Goal: Transaction & Acquisition: Purchase product/service

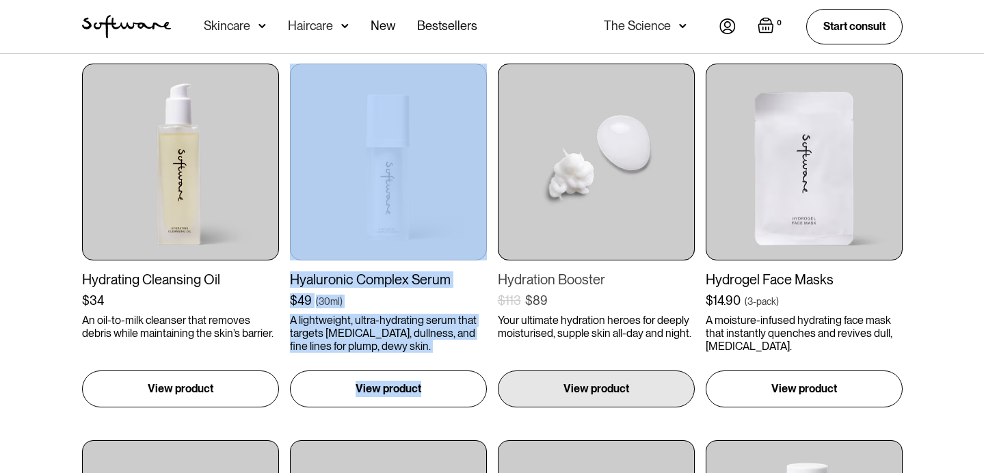
scroll to position [654, 0]
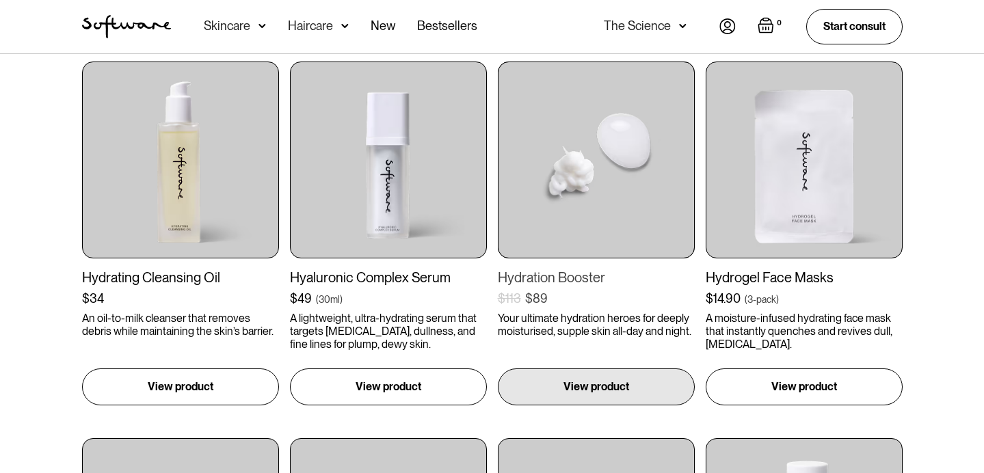
click at [593, 185] on img at bounding box center [596, 160] width 197 height 197
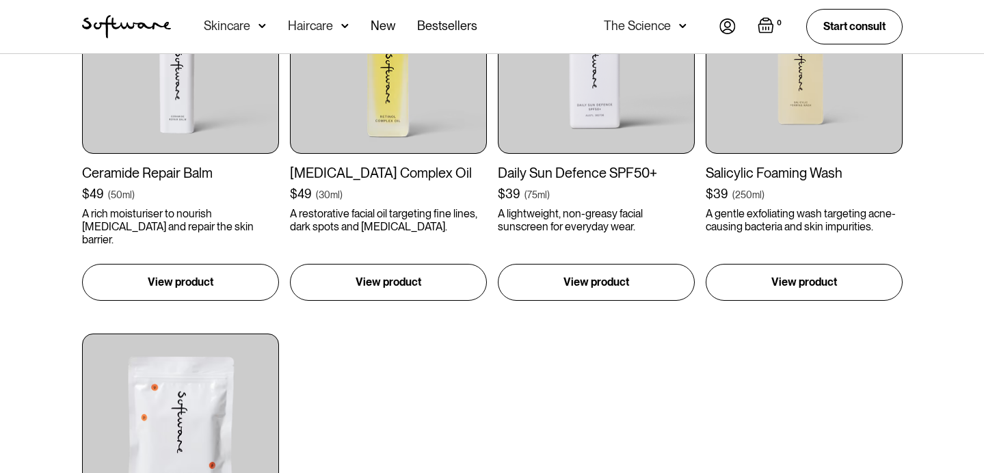
scroll to position [1434, 0]
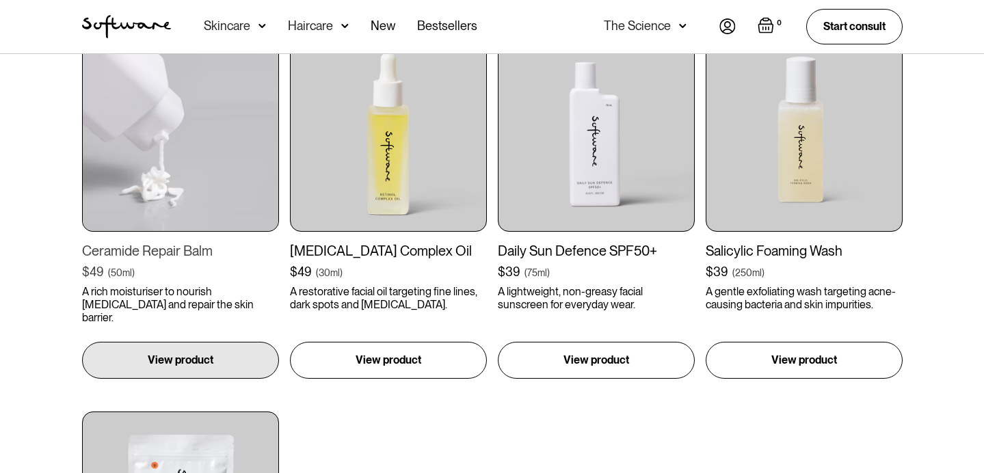
click at [159, 180] on img at bounding box center [180, 133] width 197 height 197
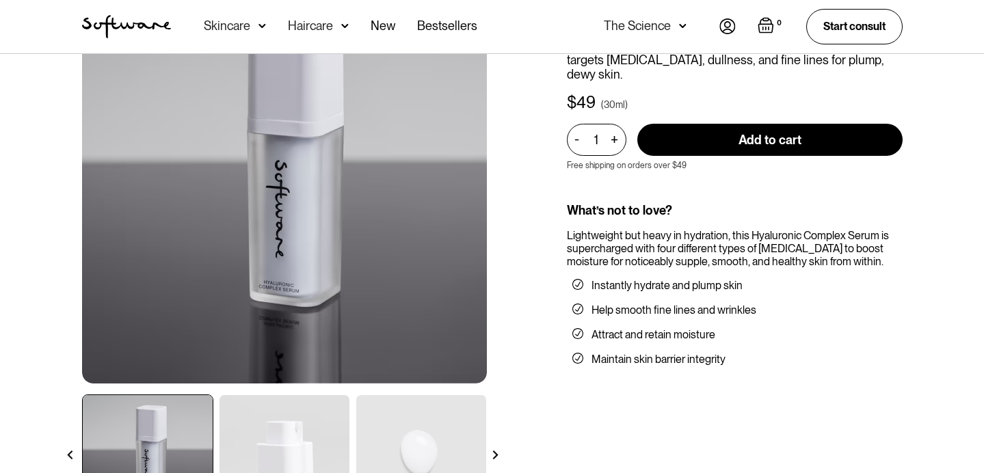
scroll to position [124, 0]
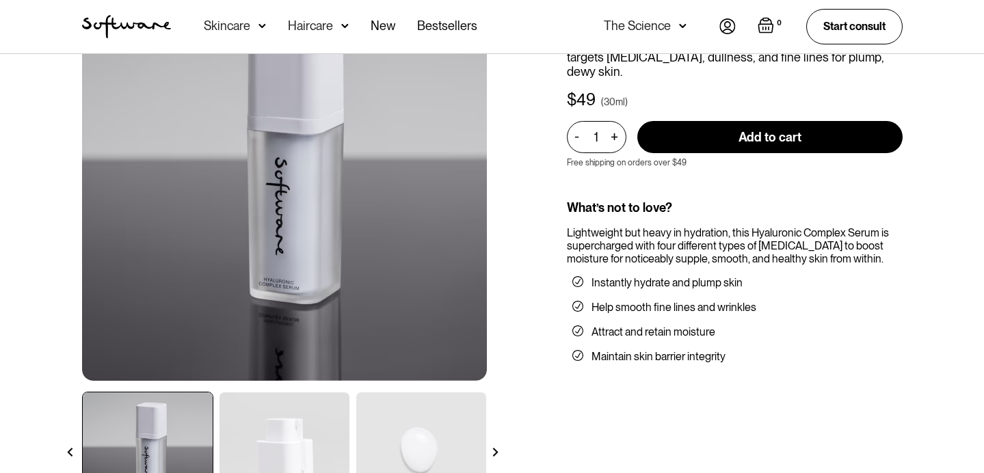
click at [280, 429] on img at bounding box center [284, 453] width 130 height 122
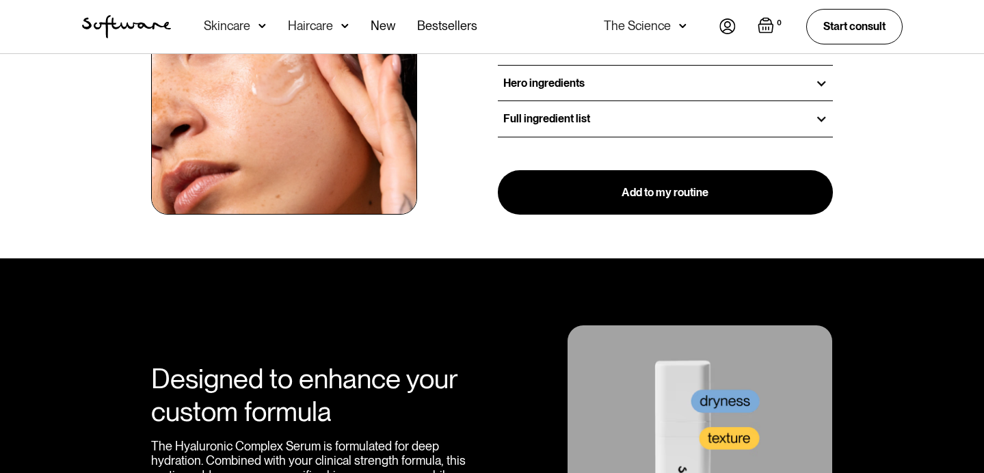
scroll to position [1732, 0]
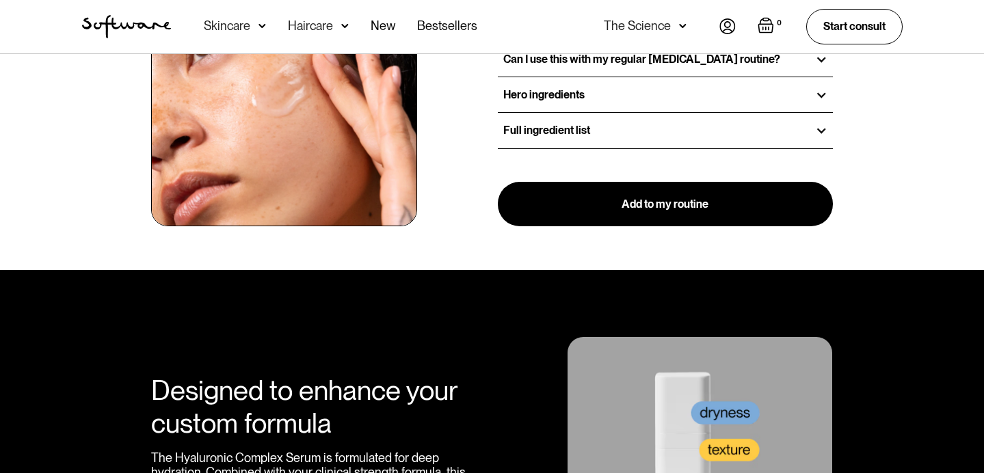
click at [575, 124] on h3 "Full ingredient list" at bounding box center [546, 130] width 87 height 13
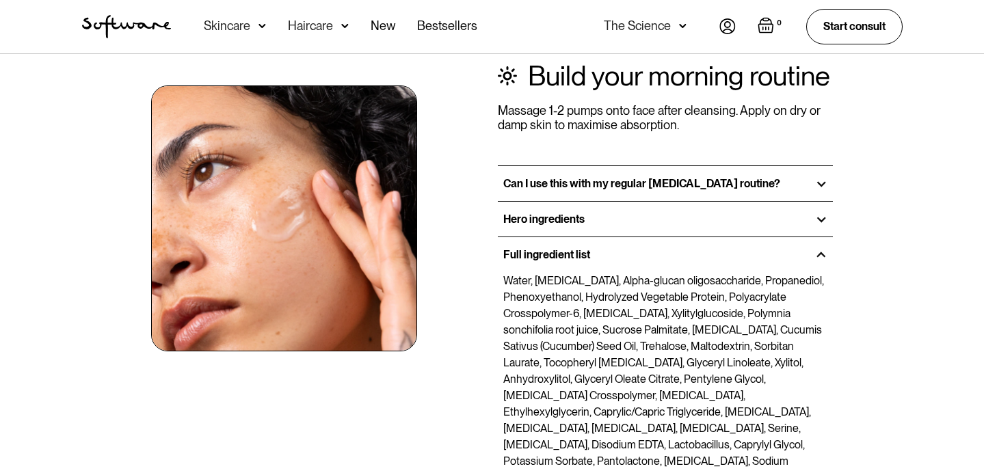
scroll to position [1595, 0]
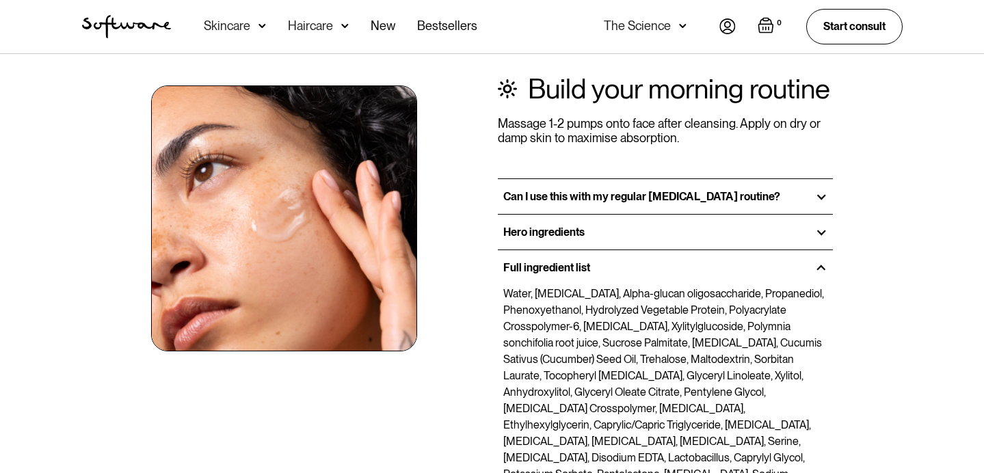
click at [595, 215] on div "Hero ingredients" at bounding box center [666, 232] width 336 height 35
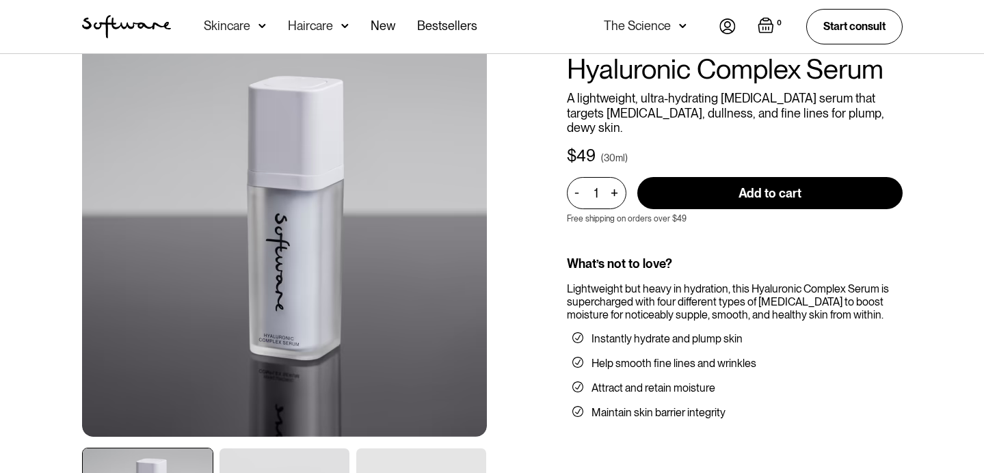
scroll to position [0, 0]
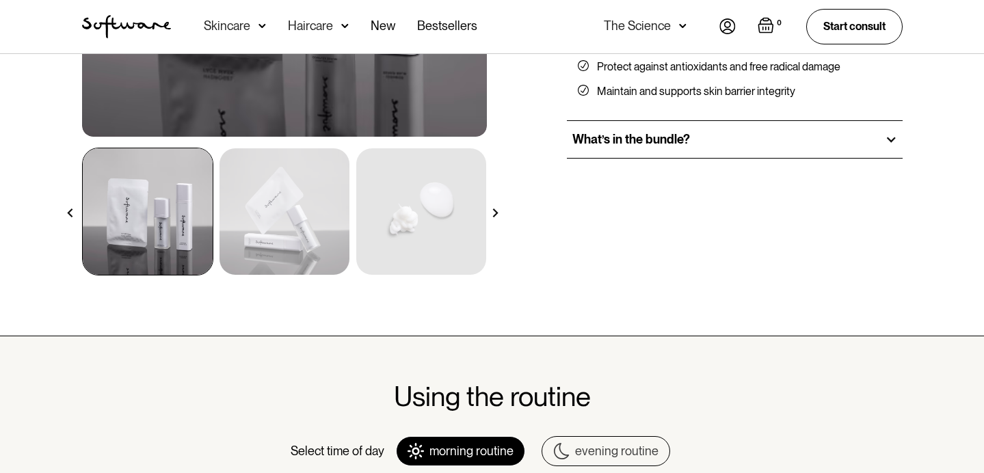
scroll to position [334, 0]
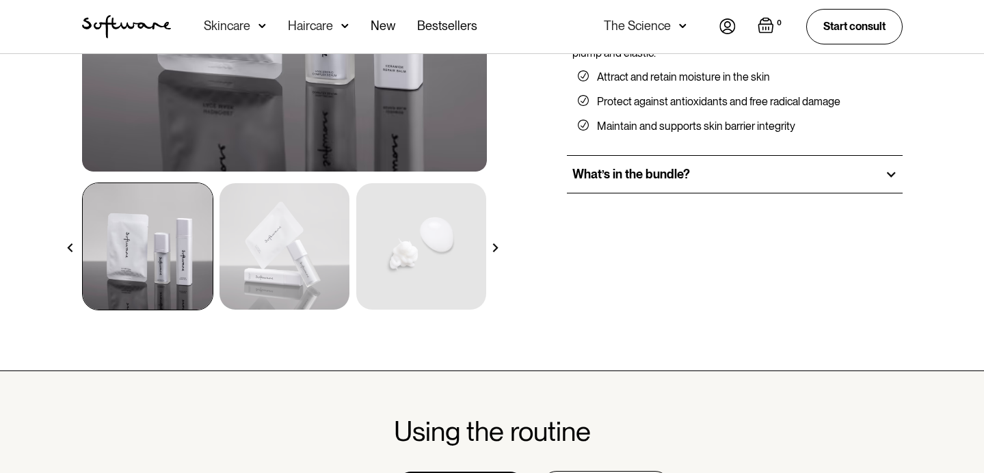
click at [657, 184] on div "What’s in the bundle?" at bounding box center [735, 174] width 336 height 37
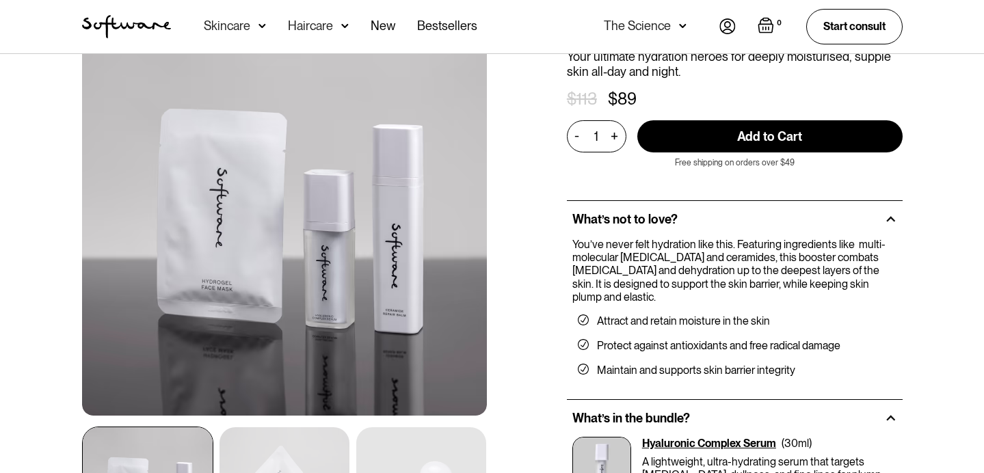
scroll to position [61, 0]
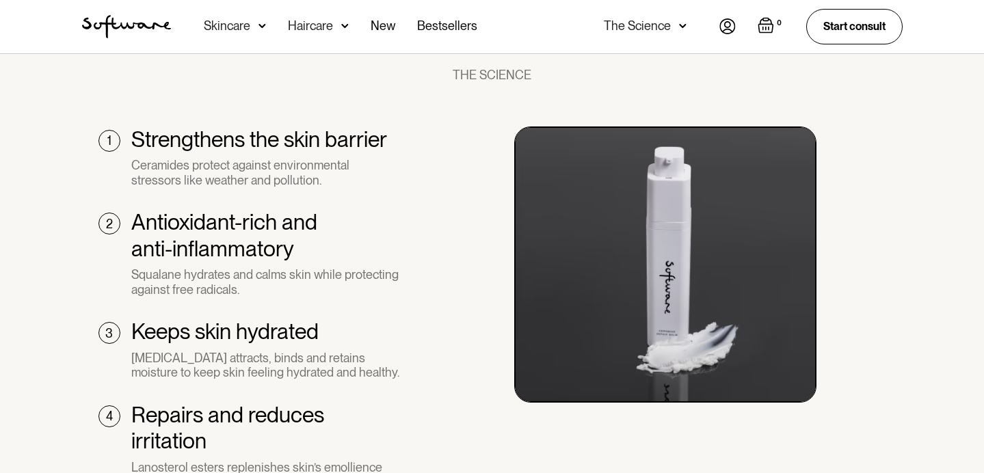
scroll to position [1002, 0]
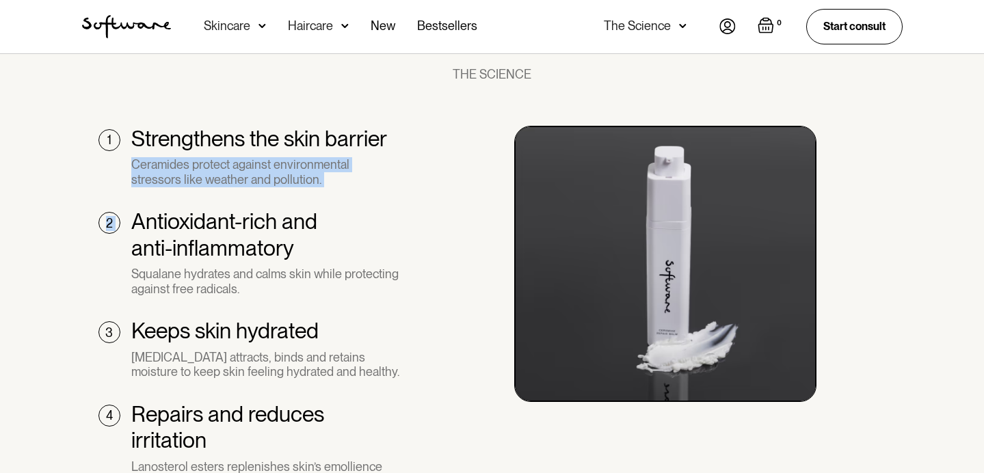
drag, startPoint x: 135, startPoint y: 164, endPoint x: 280, endPoint y: 189, distance: 147.1
click at [280, 189] on div "1 Strengthens the skin barrier Ceramides protect against environmental stressor…" at bounding box center [250, 326] width 336 height 400
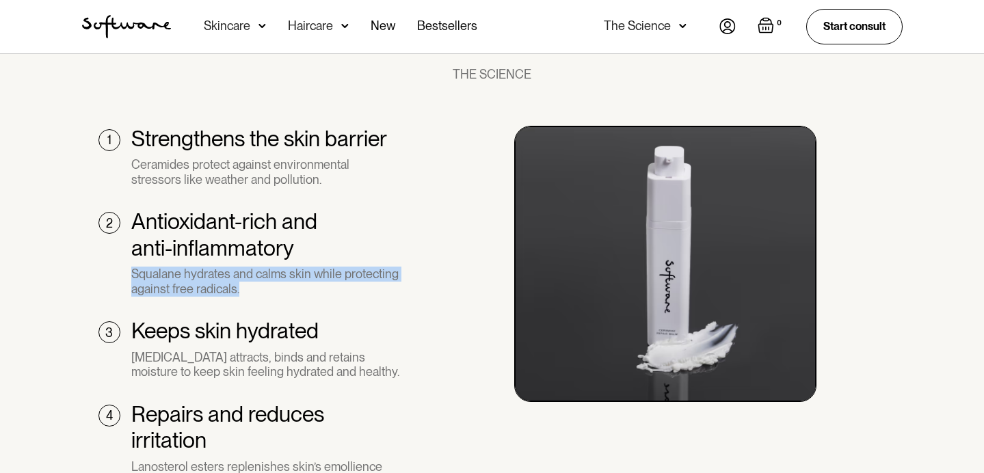
drag, startPoint x: 132, startPoint y: 273, endPoint x: 308, endPoint y: 293, distance: 176.8
click at [308, 293] on div "Squalane hydrates and calms skin while protecting against free radicals." at bounding box center [266, 281] width 270 height 29
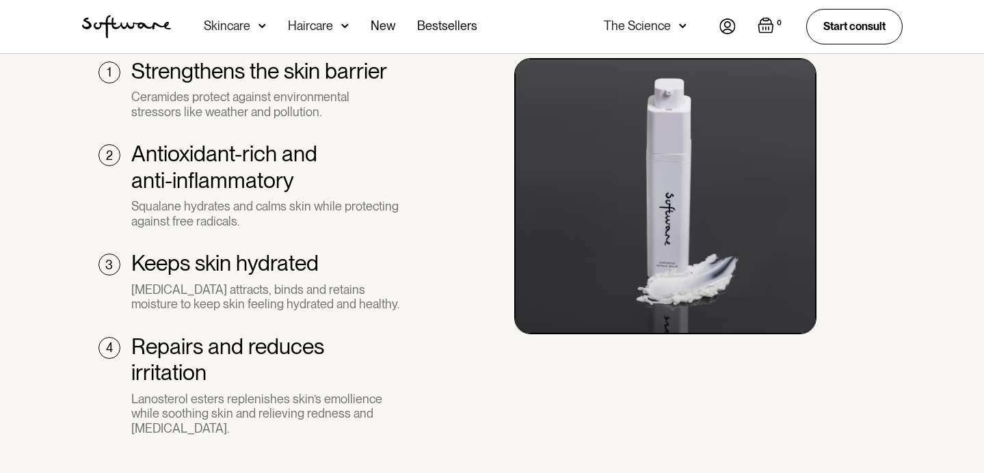
scroll to position [1096, 0]
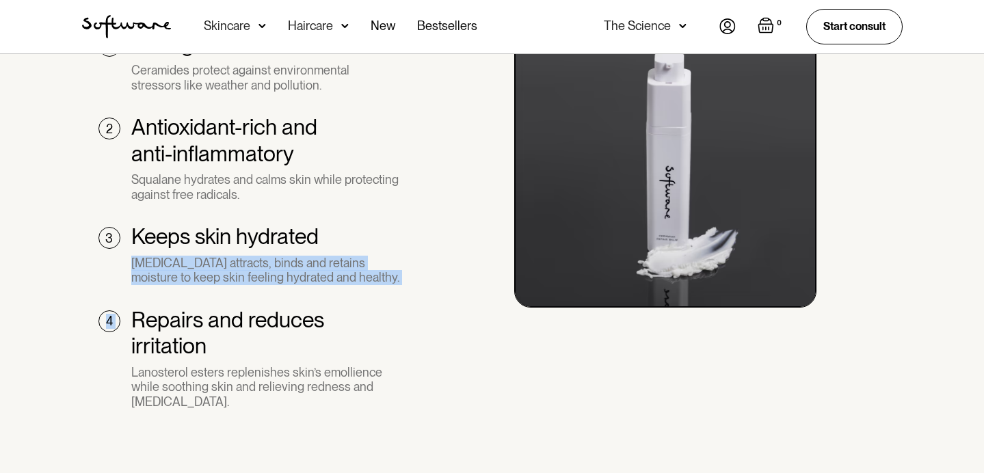
drag, startPoint x: 132, startPoint y: 263, endPoint x: 376, endPoint y: 301, distance: 247.1
click at [376, 301] on div "1 Strengthens the skin barrier Ceramides protect against environmental stressor…" at bounding box center [250, 231] width 336 height 400
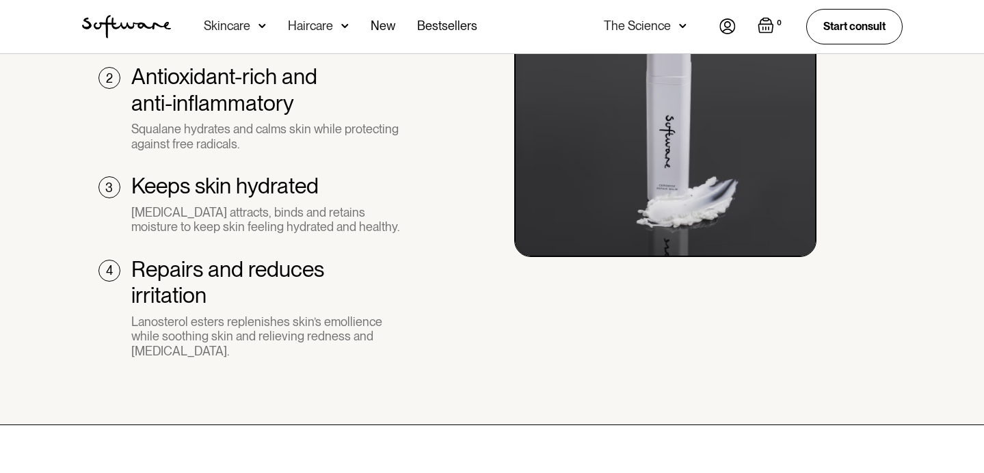
scroll to position [1149, 0]
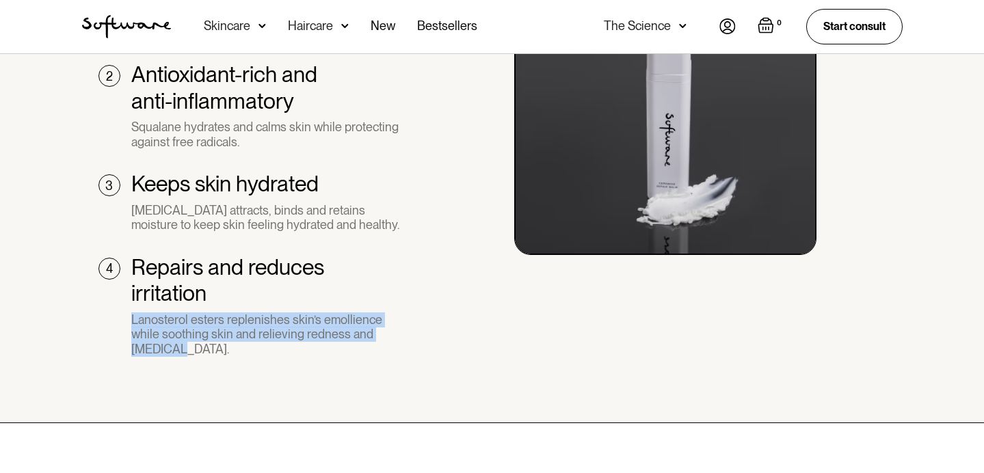
drag, startPoint x: 132, startPoint y: 321, endPoint x: 242, endPoint y: 357, distance: 115.9
click at [242, 357] on div "1 Strengthens the skin barrier Ceramides protect against environmental stressor…" at bounding box center [250, 179] width 336 height 400
click at [444, 340] on div "THE SCIENCE 1 Strengthens the skin barrier Ceramides protect against environmen…" at bounding box center [492, 149] width 853 height 458
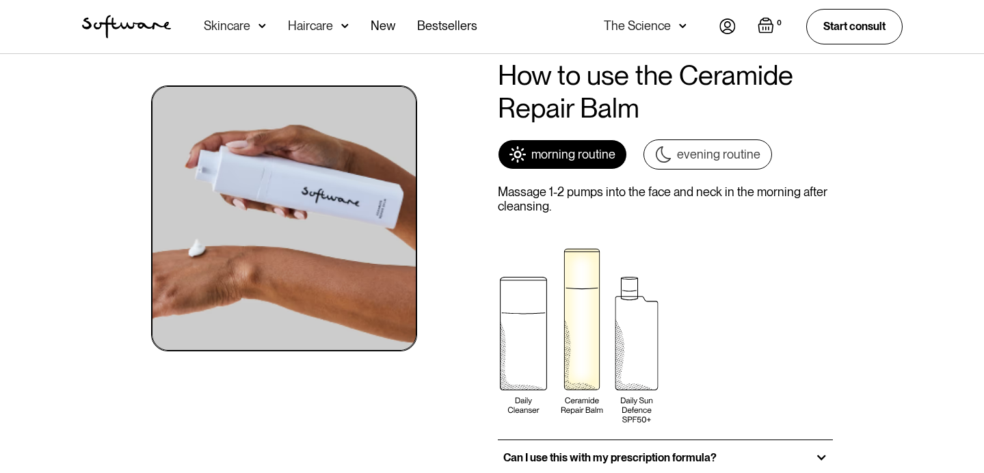
scroll to position [1604, 0]
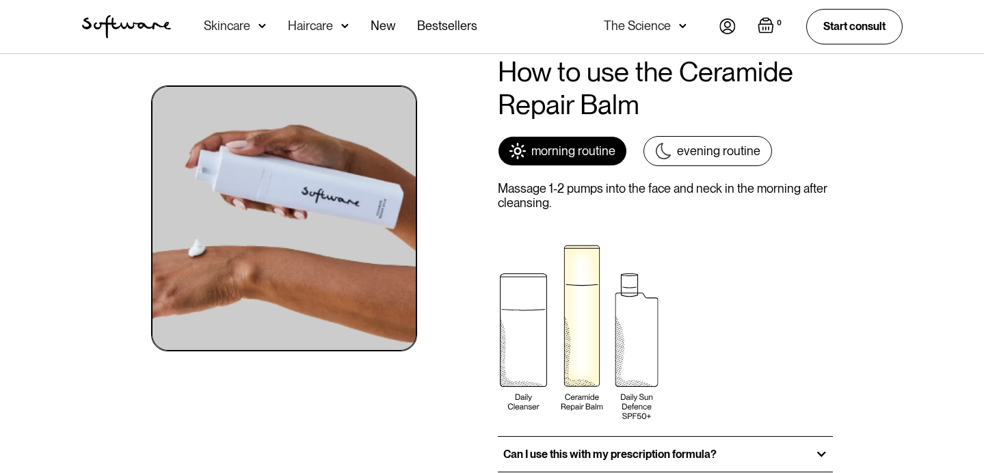
click at [703, 152] on div "evening routine" at bounding box center [718, 151] width 83 height 15
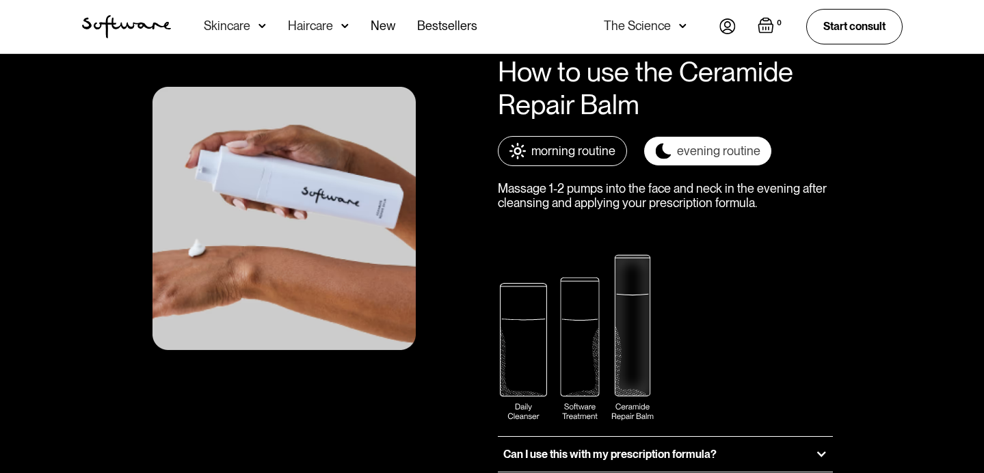
click at [598, 149] on div "morning routine" at bounding box center [573, 151] width 84 height 15
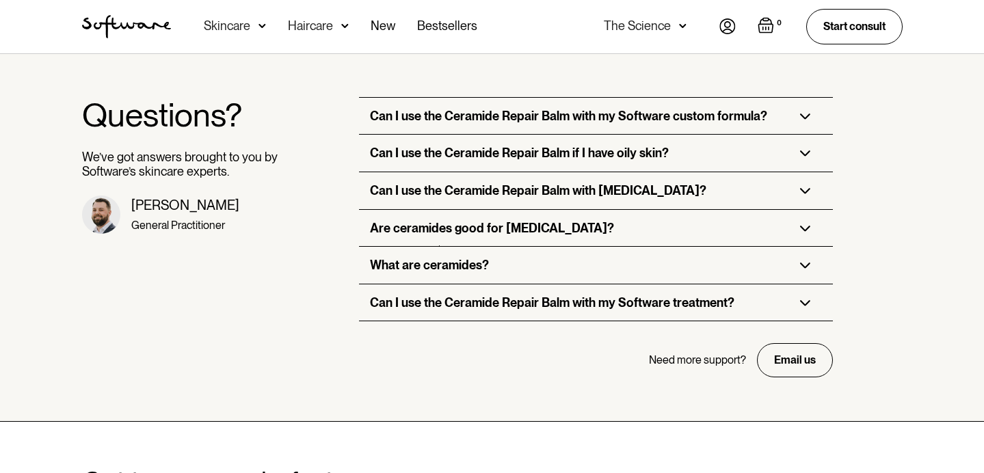
scroll to position [3104, 0]
click at [481, 269] on h3 "What are ceramides?" at bounding box center [429, 265] width 119 height 15
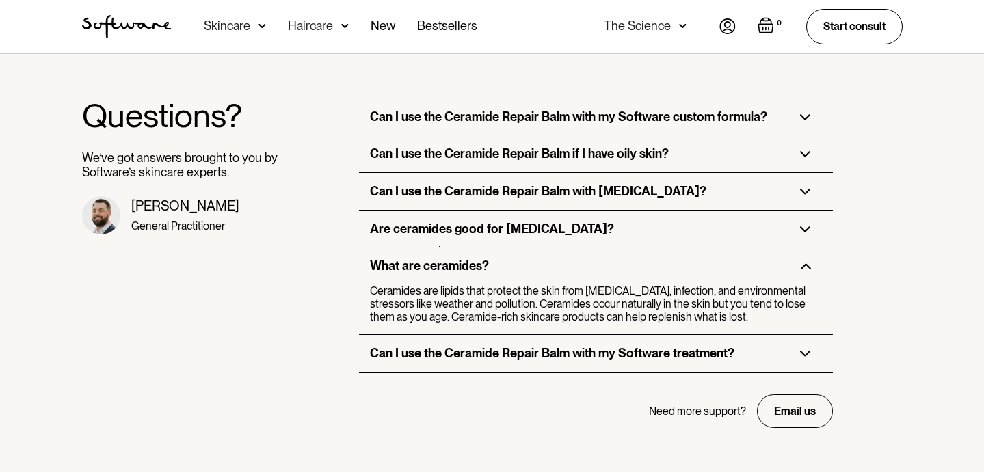
click at [481, 269] on h3 "What are ceramides?" at bounding box center [429, 265] width 119 height 15
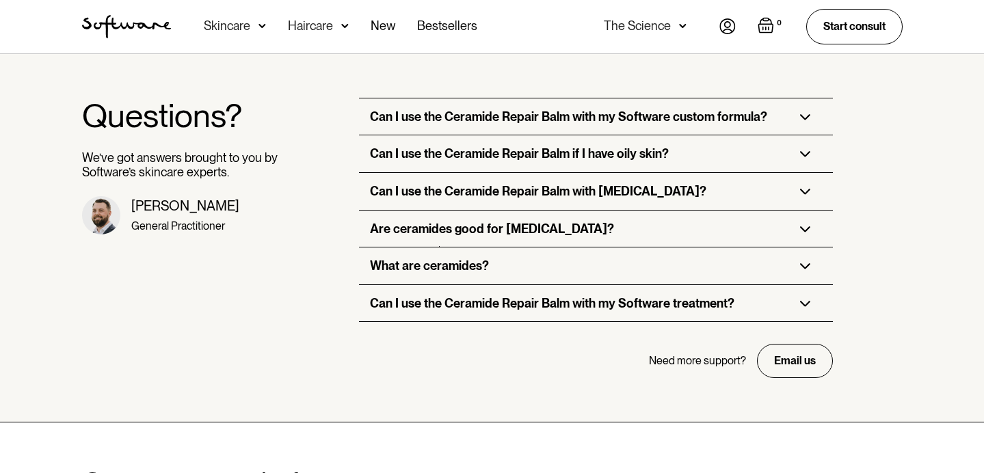
click at [491, 237] on div "Are ceramides good for [MEDICAL_DATA]?" at bounding box center [596, 229] width 474 height 37
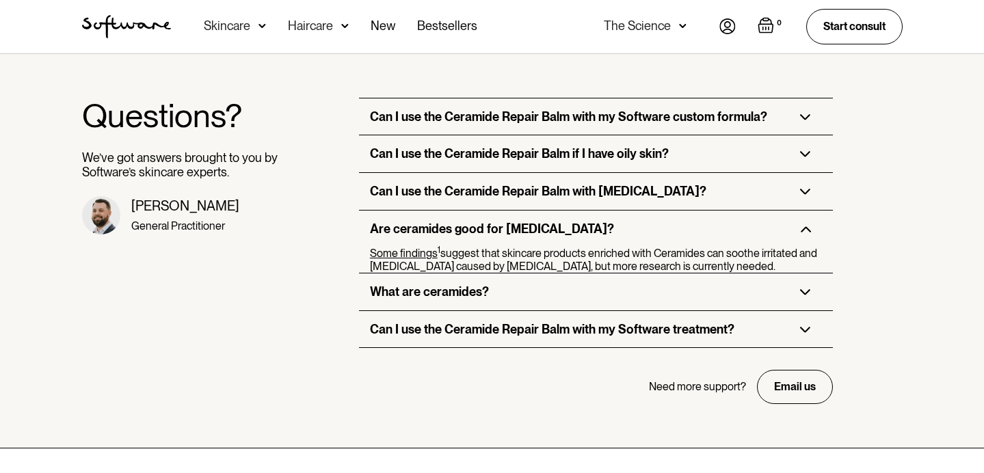
click at [491, 237] on div "Are ceramides good for [MEDICAL_DATA]?" at bounding box center [596, 229] width 474 height 37
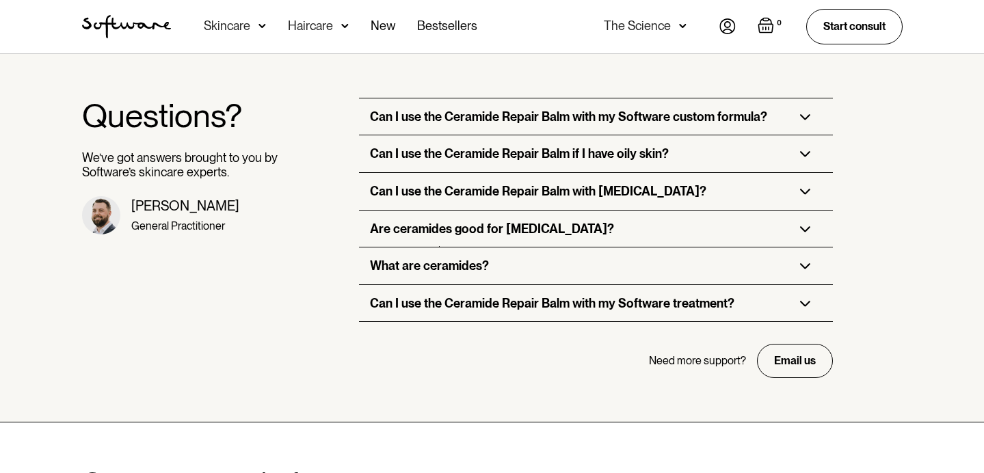
click at [497, 198] on h3 "Can I use the Ceramide Repair Balm with [MEDICAL_DATA]?" at bounding box center [538, 191] width 336 height 15
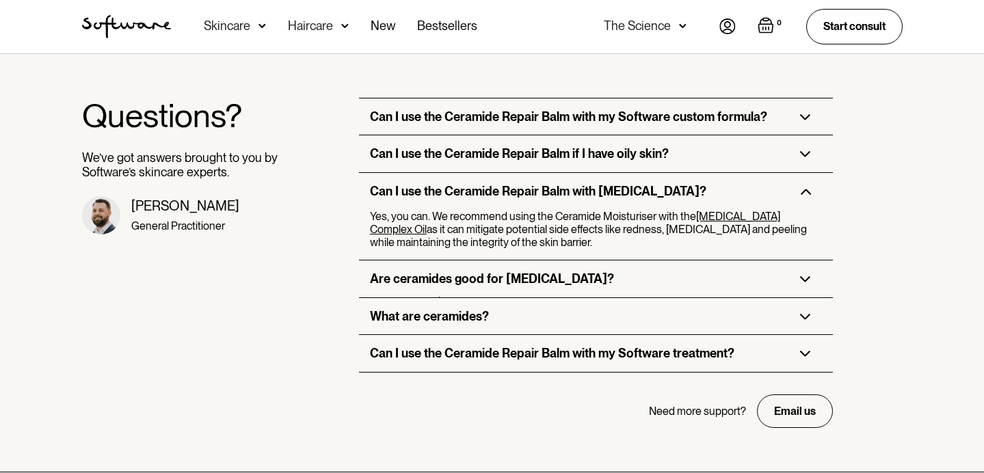
click at [497, 198] on h3 "Can I use the Ceramide Repair Balm with [MEDICAL_DATA]?" at bounding box center [538, 191] width 336 height 15
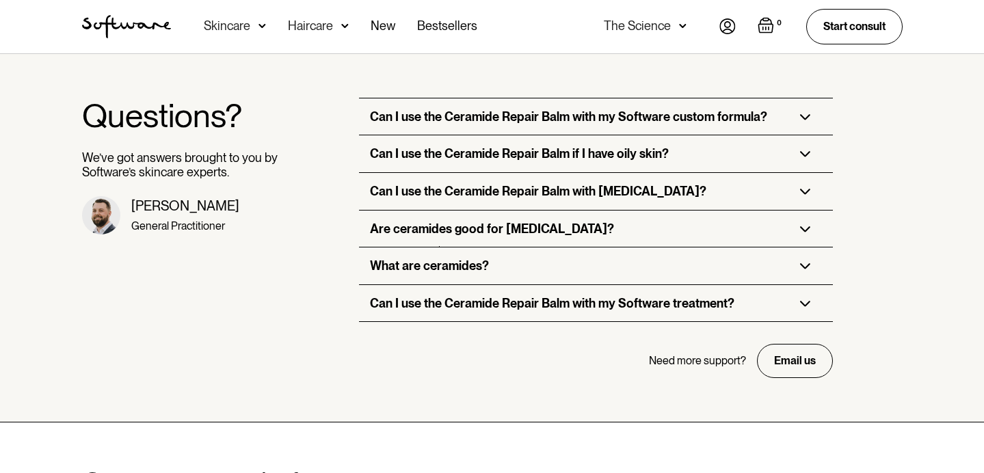
click at [507, 161] on h3 "Can I use the Ceramide Repair Balm if I have oily skin?" at bounding box center [519, 153] width 299 height 15
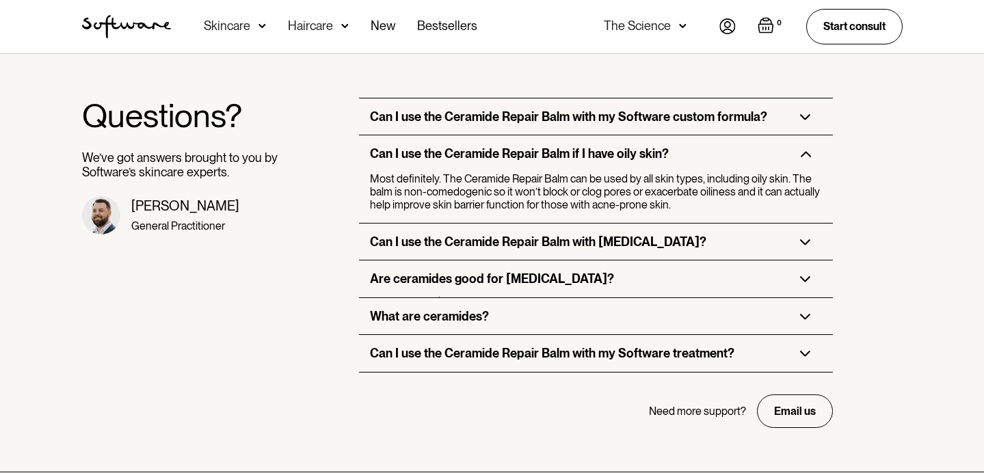
click at [507, 161] on h3 "Can I use the Ceramide Repair Balm if I have oily skin?" at bounding box center [519, 153] width 299 height 15
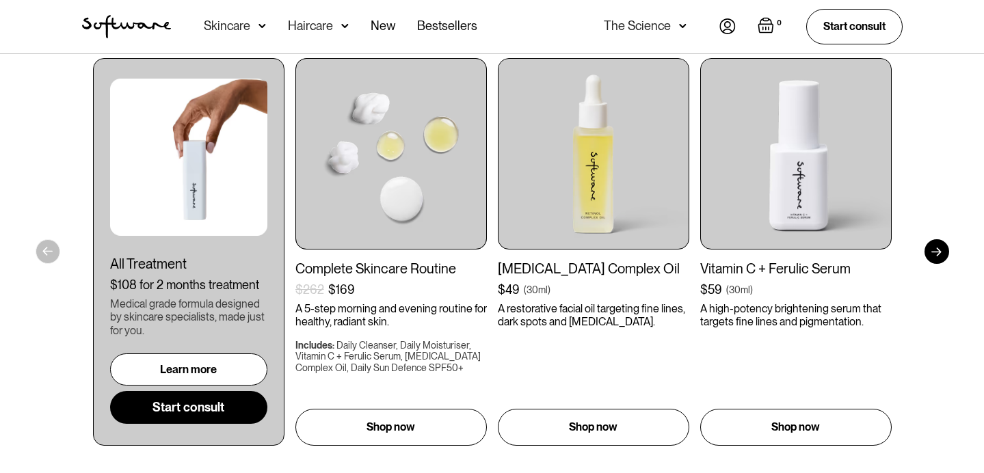
scroll to position [3611, 0]
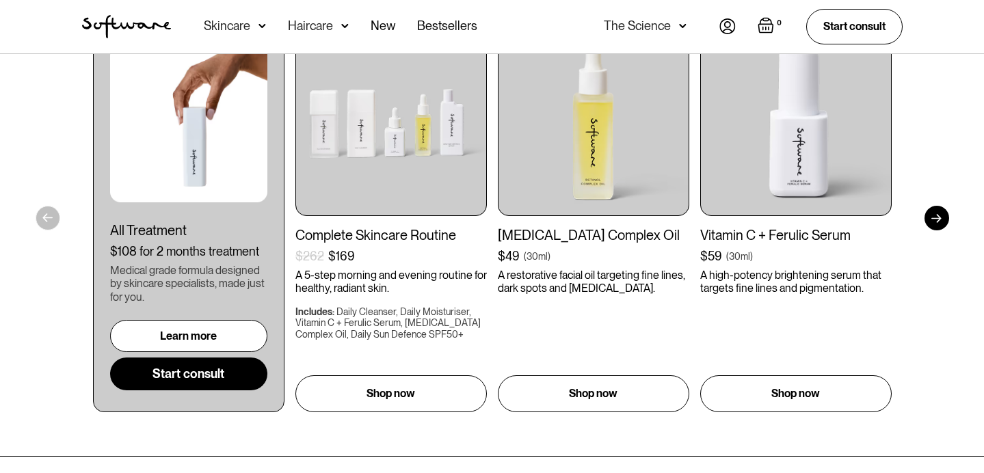
click at [934, 211] on div at bounding box center [936, 218] width 25 height 25
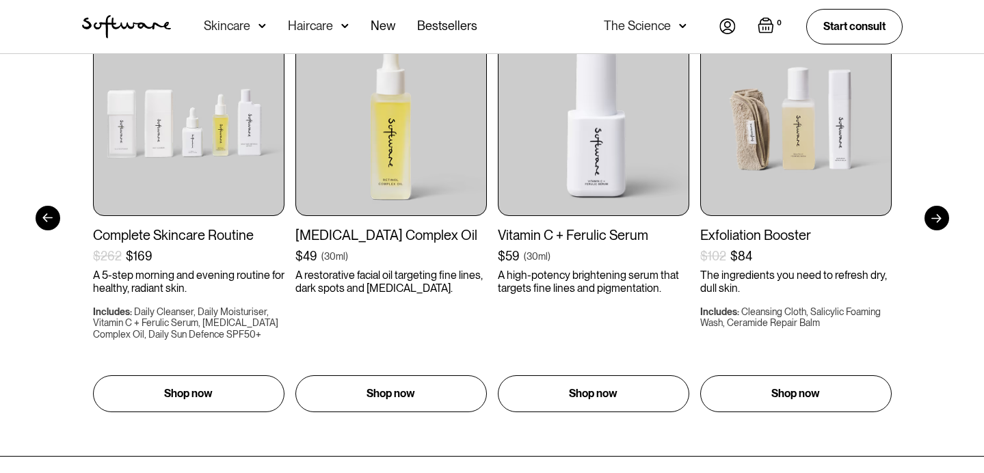
click at [934, 219] on div at bounding box center [936, 218] width 25 height 25
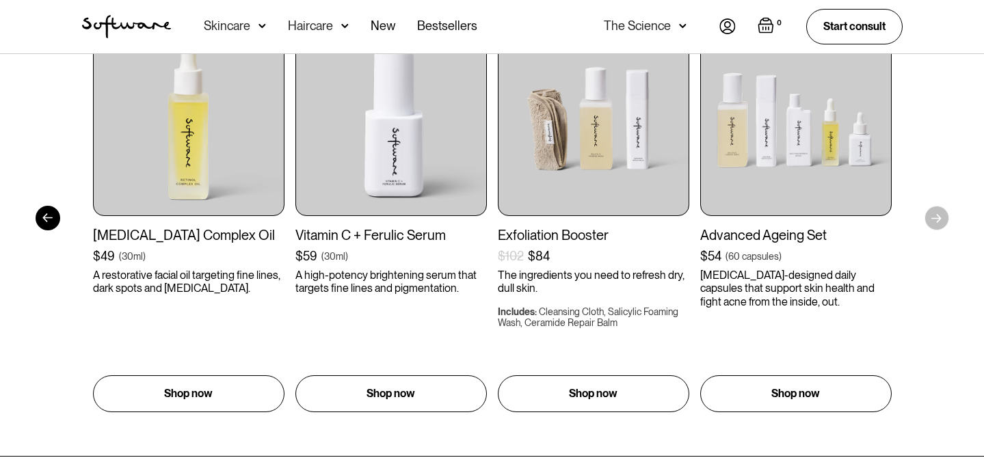
click at [934, 219] on section "Get to your goals, faster All Treatment $108 for 2 months treatment Medical gra…" at bounding box center [492, 185] width 984 height 541
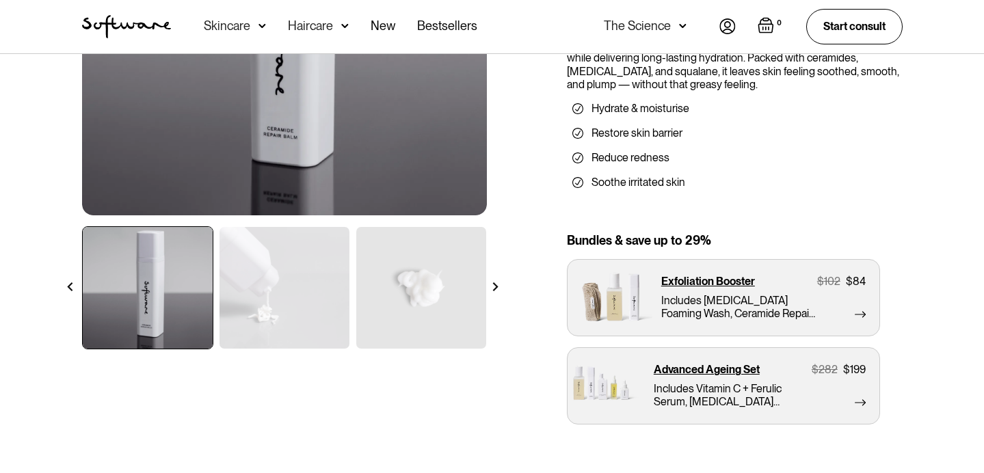
scroll to position [0, 0]
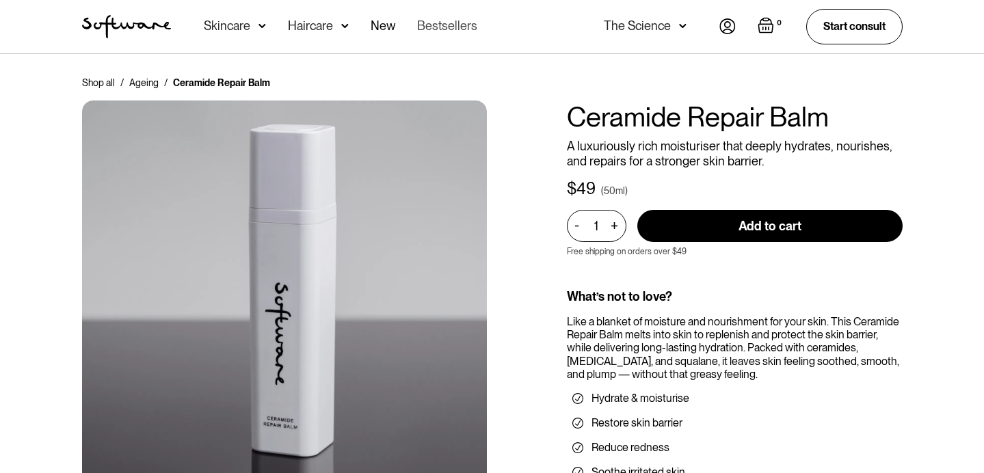
click at [469, 30] on link "Bestsellers" at bounding box center [447, 26] width 60 height 53
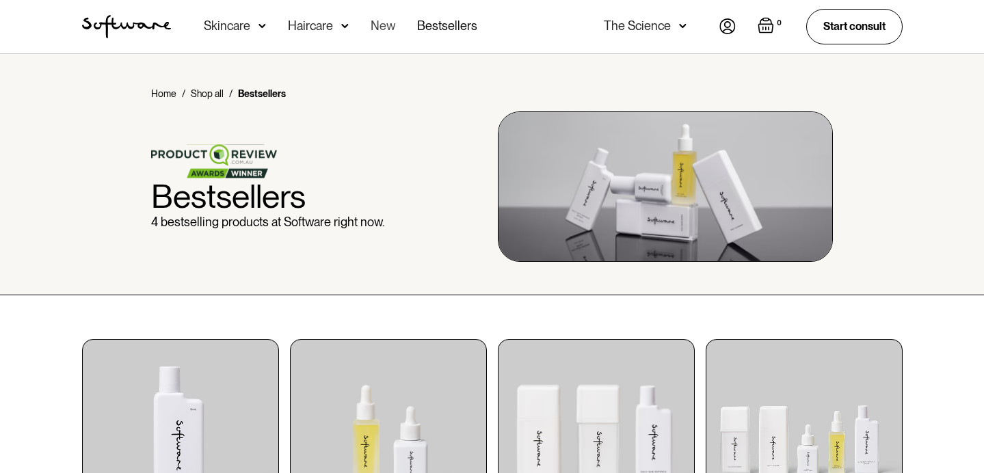
click at [380, 26] on link "New" at bounding box center [383, 26] width 25 height 53
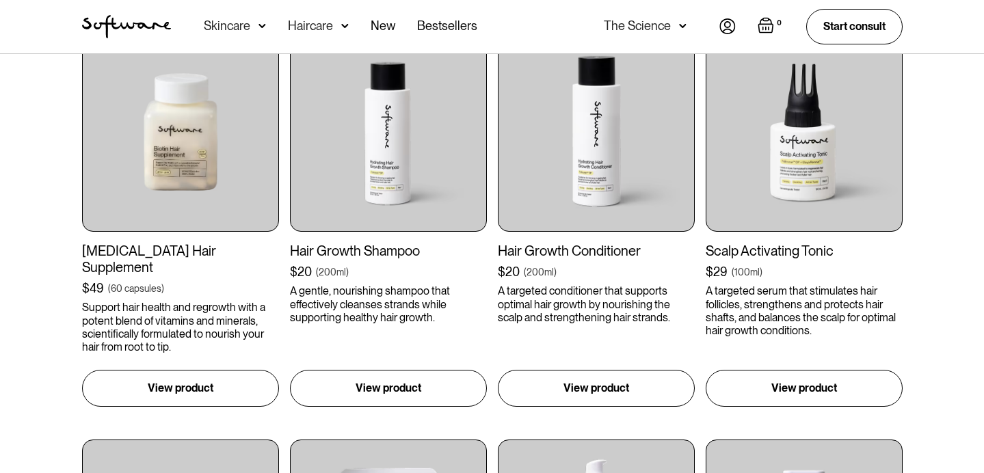
scroll to position [435, 0]
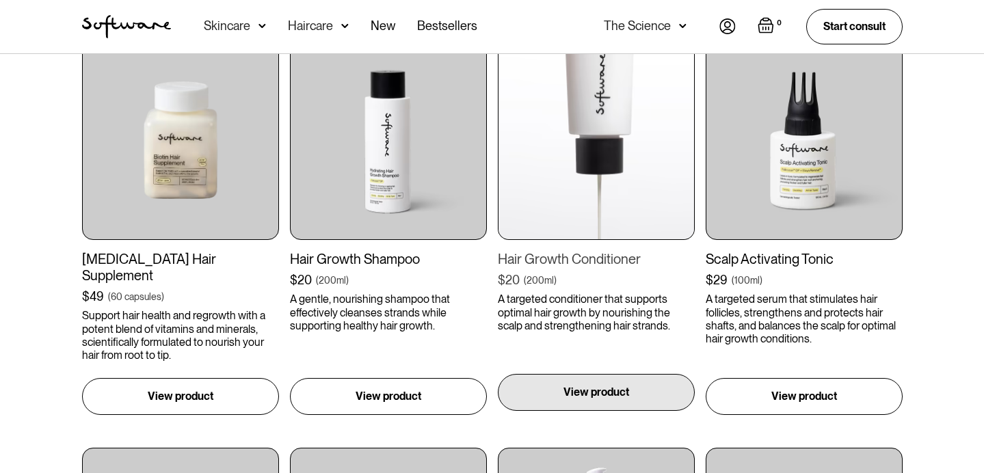
click at [567, 384] on p "View product" at bounding box center [596, 392] width 66 height 16
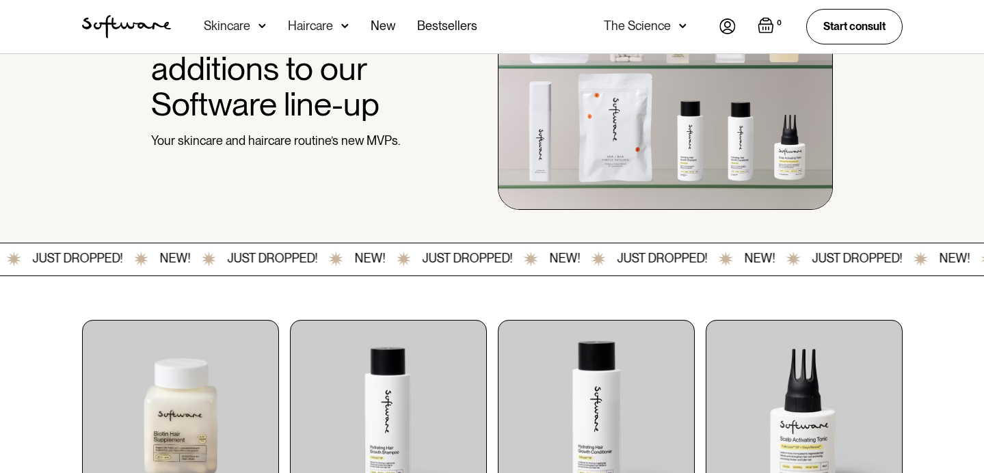
scroll to position [0, 0]
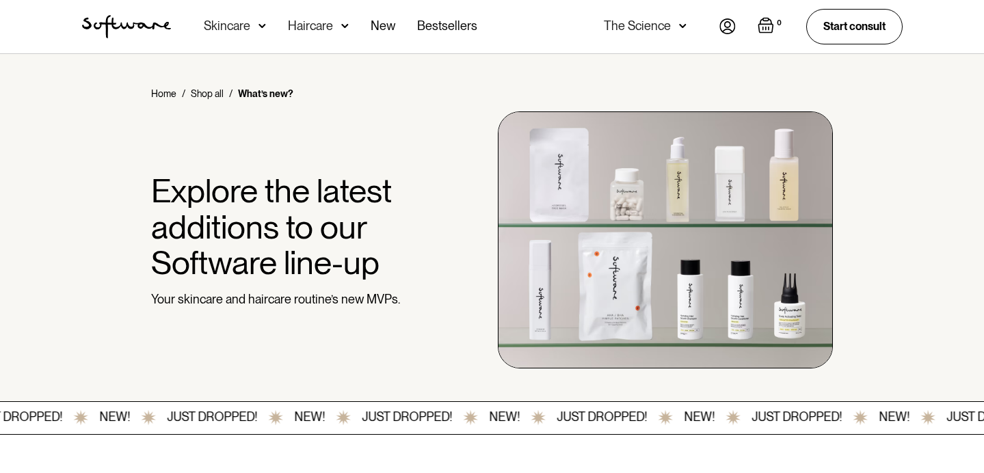
click at [243, 33] on div "Skincare" at bounding box center [235, 26] width 62 height 53
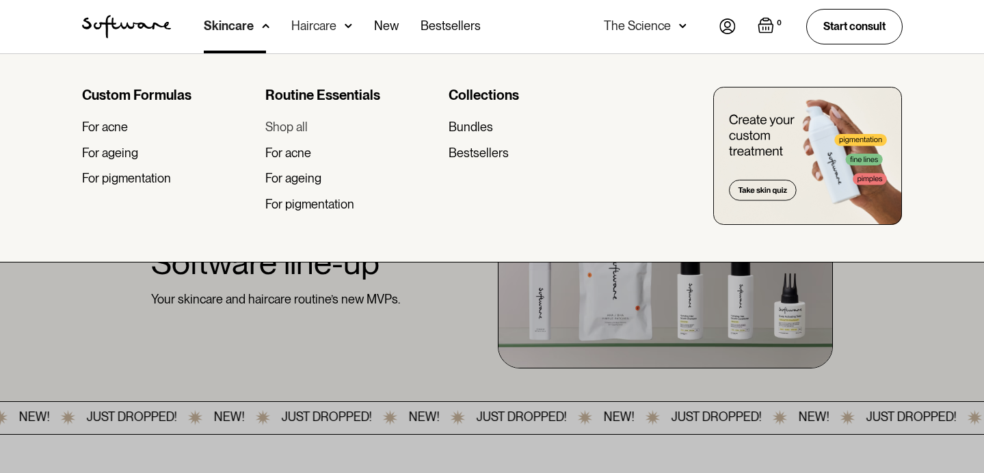
click at [306, 127] on div "Shop all" at bounding box center [286, 127] width 42 height 15
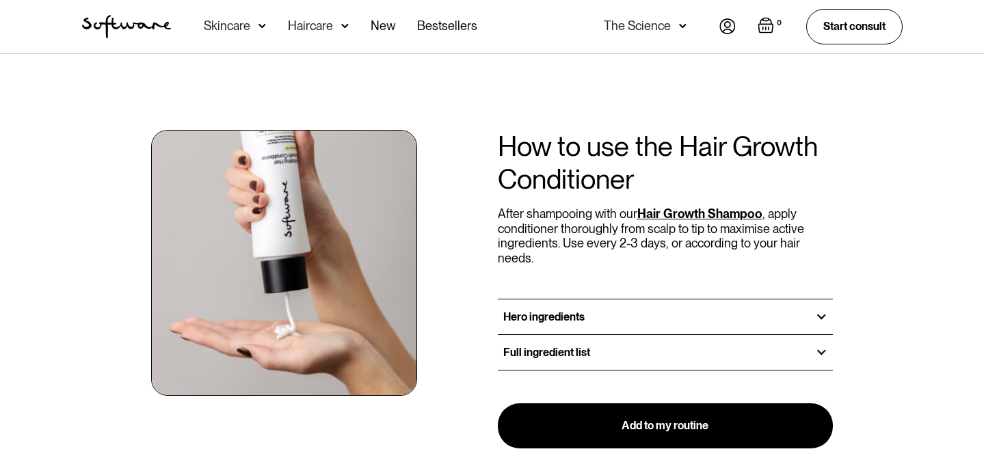
scroll to position [1465, 0]
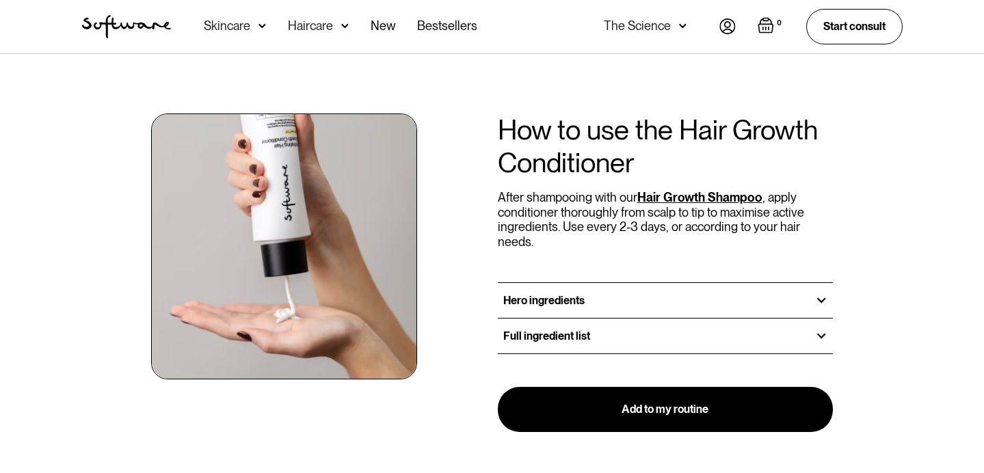
click at [556, 329] on h3 "Full ingredient list" at bounding box center [546, 335] width 87 height 13
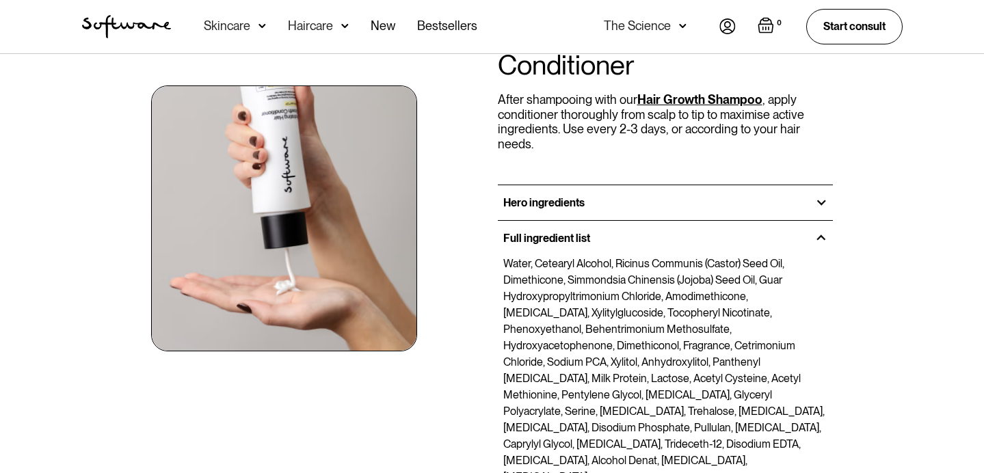
scroll to position [1603, 0]
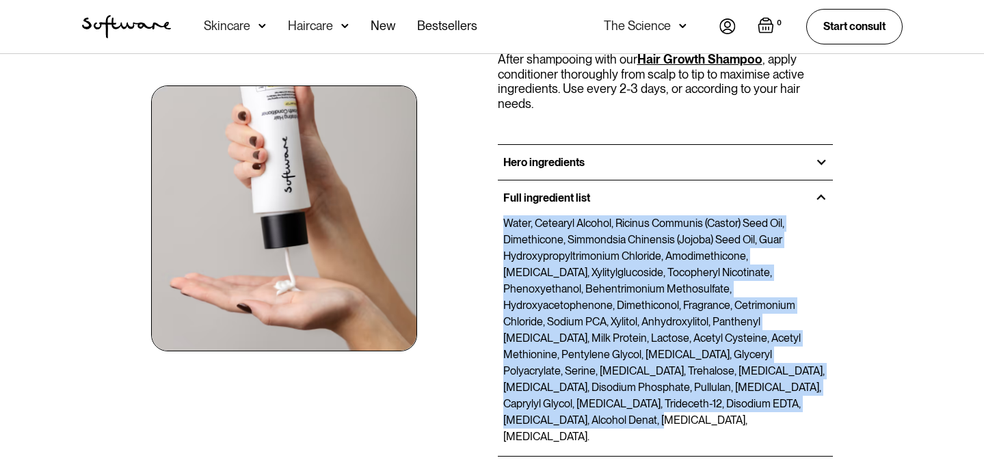
drag, startPoint x: 504, startPoint y: 163, endPoint x: 724, endPoint y: 362, distance: 296.2
click at [724, 362] on div "Water, Cetearyl Alcohol, Ricinus Communis (Castor) Seed Oil, Dimethicone, Simmo…" at bounding box center [666, 335] width 336 height 241
copy p "Water, Cetearyl Alcohol, Ricinus Communis (Castor) Seed Oil, Dimethicone, Simmo…"
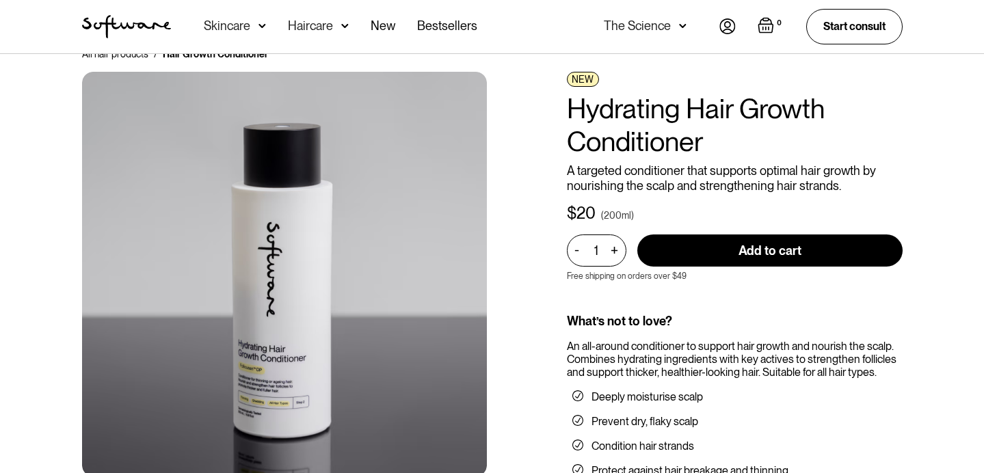
scroll to position [0, 0]
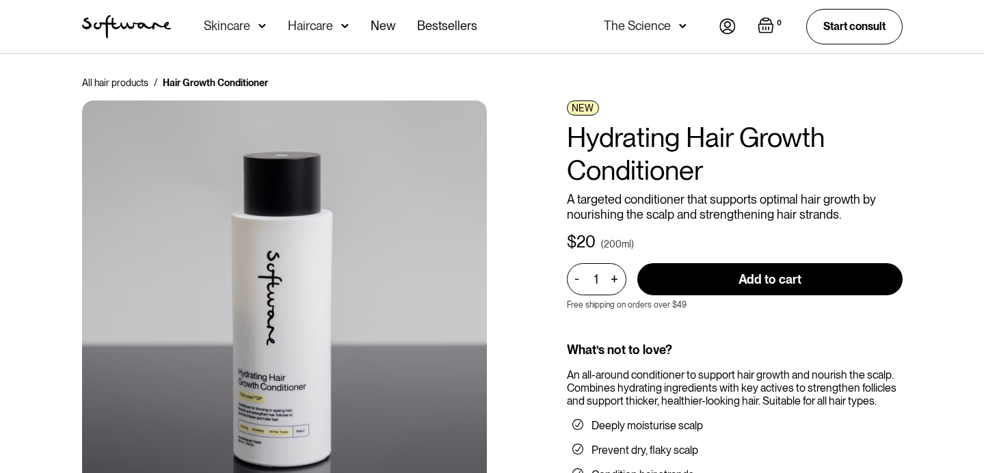
click at [733, 278] on input "Add to cart" at bounding box center [769, 279] width 265 height 32
type input "Add to cart"
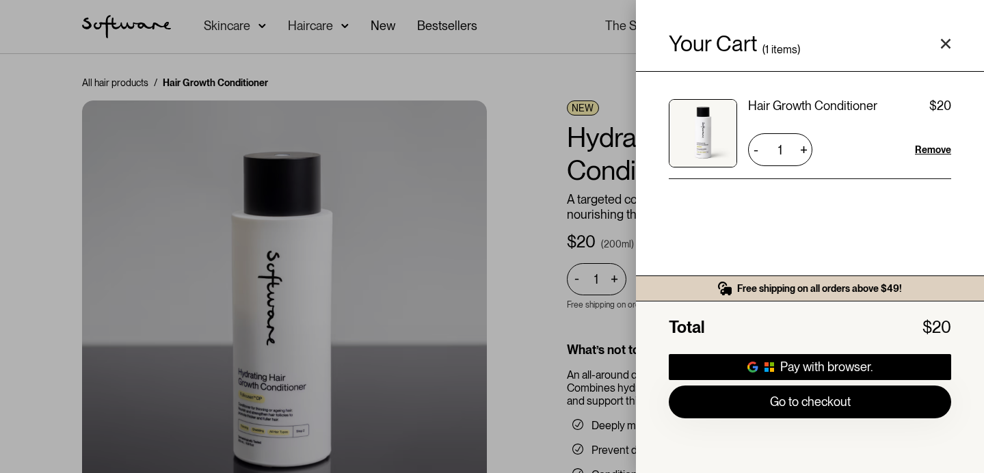
click at [507, 138] on div "Your Cart ( 1 items) Hair Growth Conditioner $20 $20 1 + - Remove Free shipping…" at bounding box center [492, 236] width 984 height 473
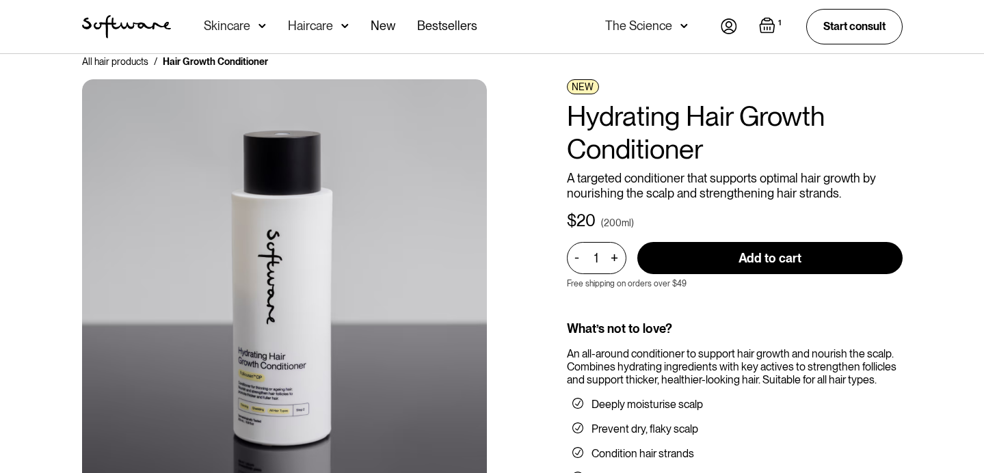
scroll to position [18, 0]
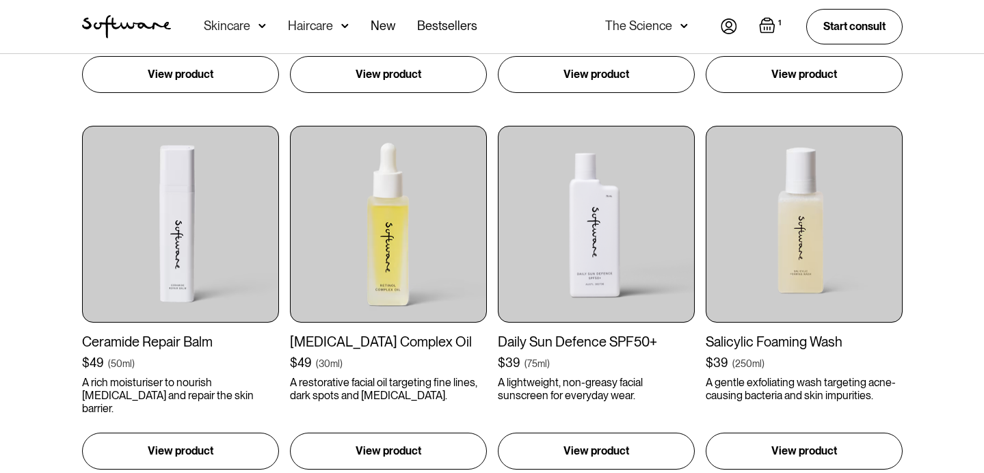
scroll to position [1492, 0]
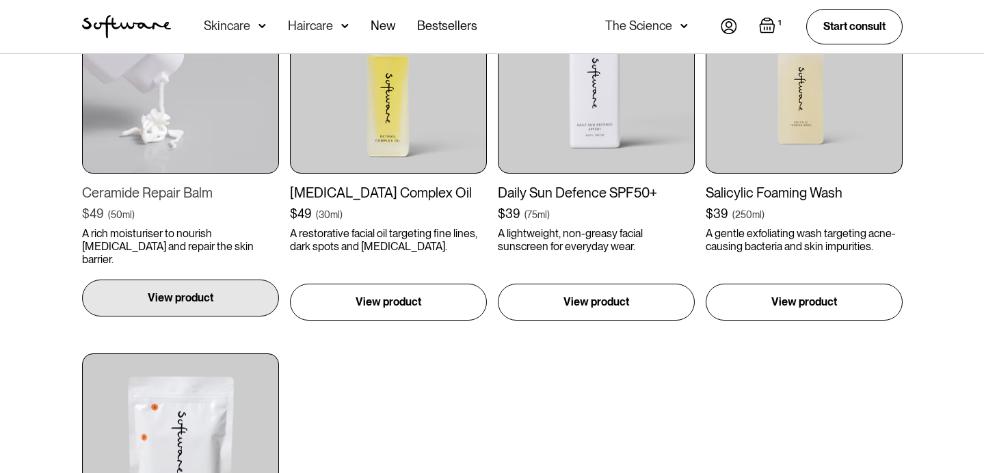
click at [176, 308] on div "View product" at bounding box center [180, 298] width 197 height 37
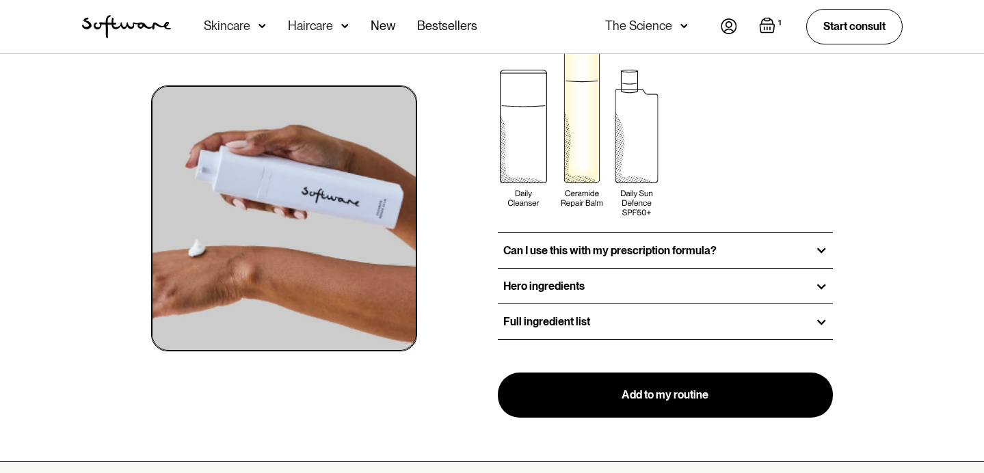
scroll to position [1827, 0]
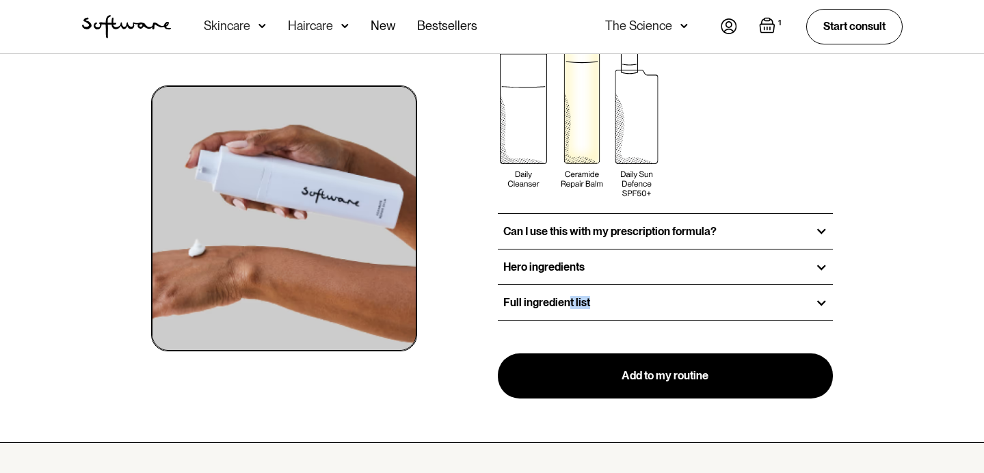
click at [566, 309] on div "Full ingredient list" at bounding box center [666, 302] width 336 height 35
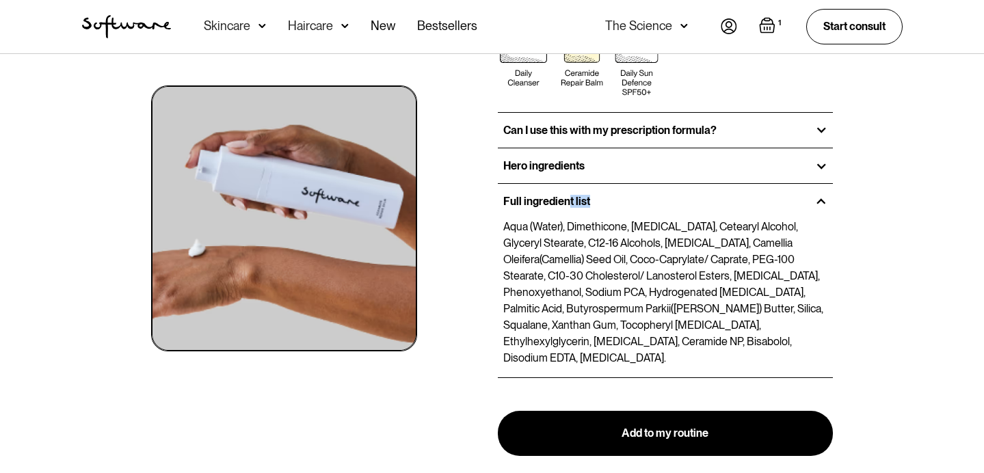
scroll to position [1944, 0]
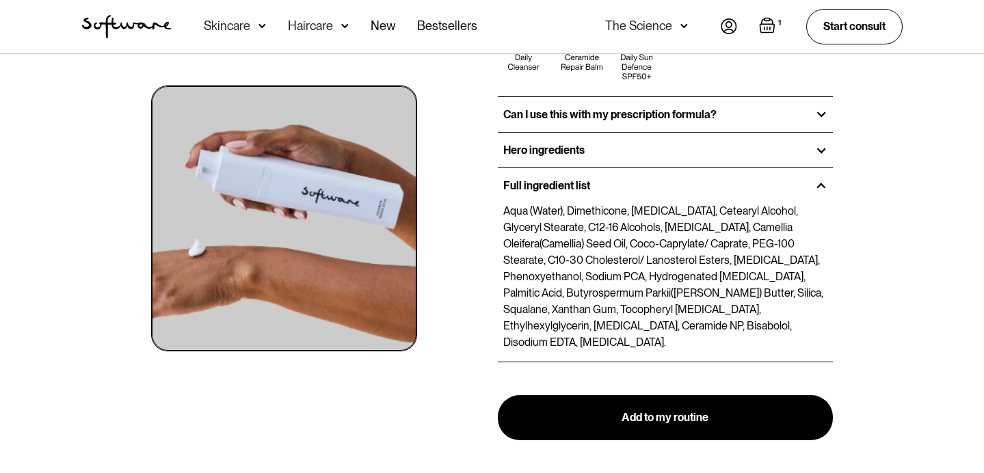
click at [601, 321] on p "Aqua (Water), Dimethicone, [MEDICAL_DATA], Cetearyl Alcohol, Glyceryl Stearate,…" at bounding box center [665, 277] width 325 height 148
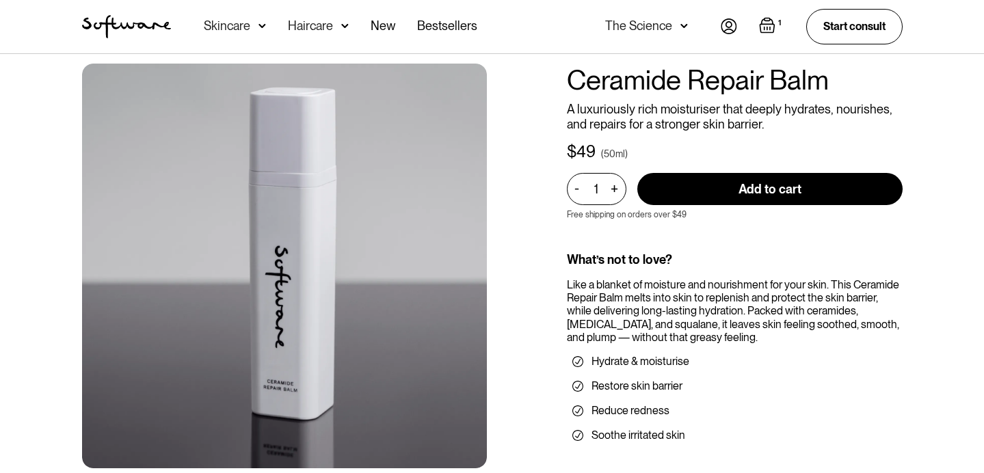
scroll to position [0, 0]
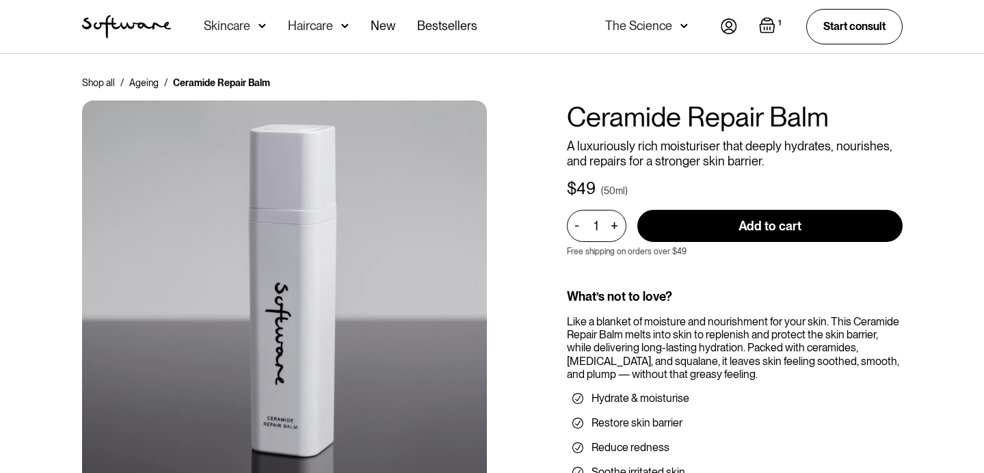
click at [712, 227] on input "Add to cart" at bounding box center [769, 226] width 265 height 32
type input "Add to cart"
